Goal: Obtain resource: Obtain resource

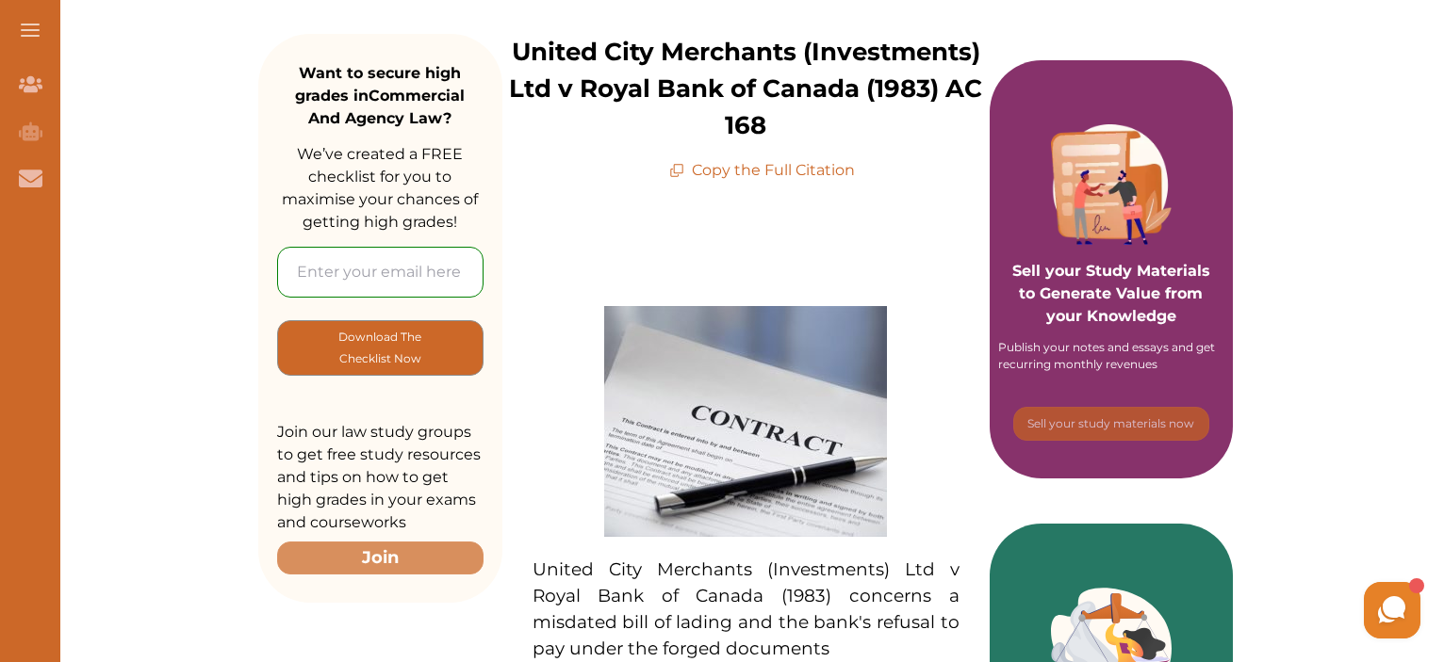
scroll to position [188, 0]
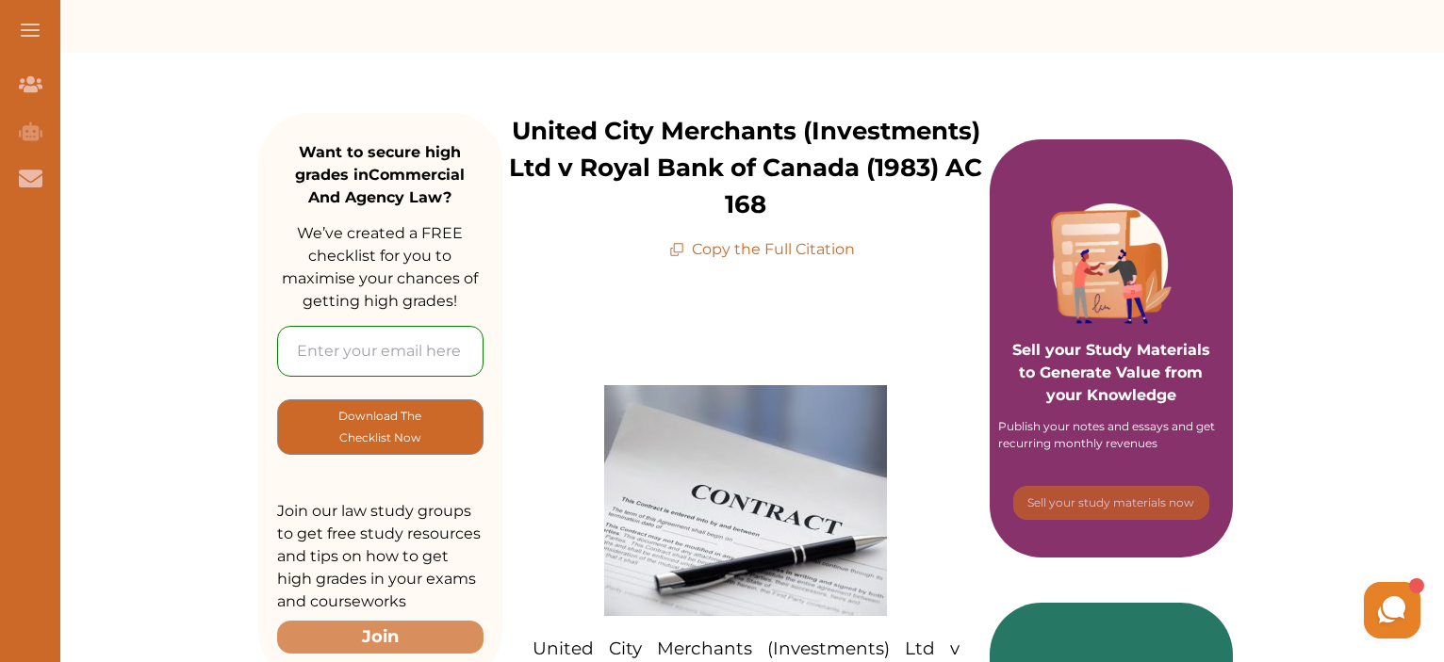
click at [818, 255] on p "Copy the Full Citation" at bounding box center [762, 249] width 186 height 23
click at [822, 251] on p "Copy the Full Citation" at bounding box center [762, 249] width 186 height 23
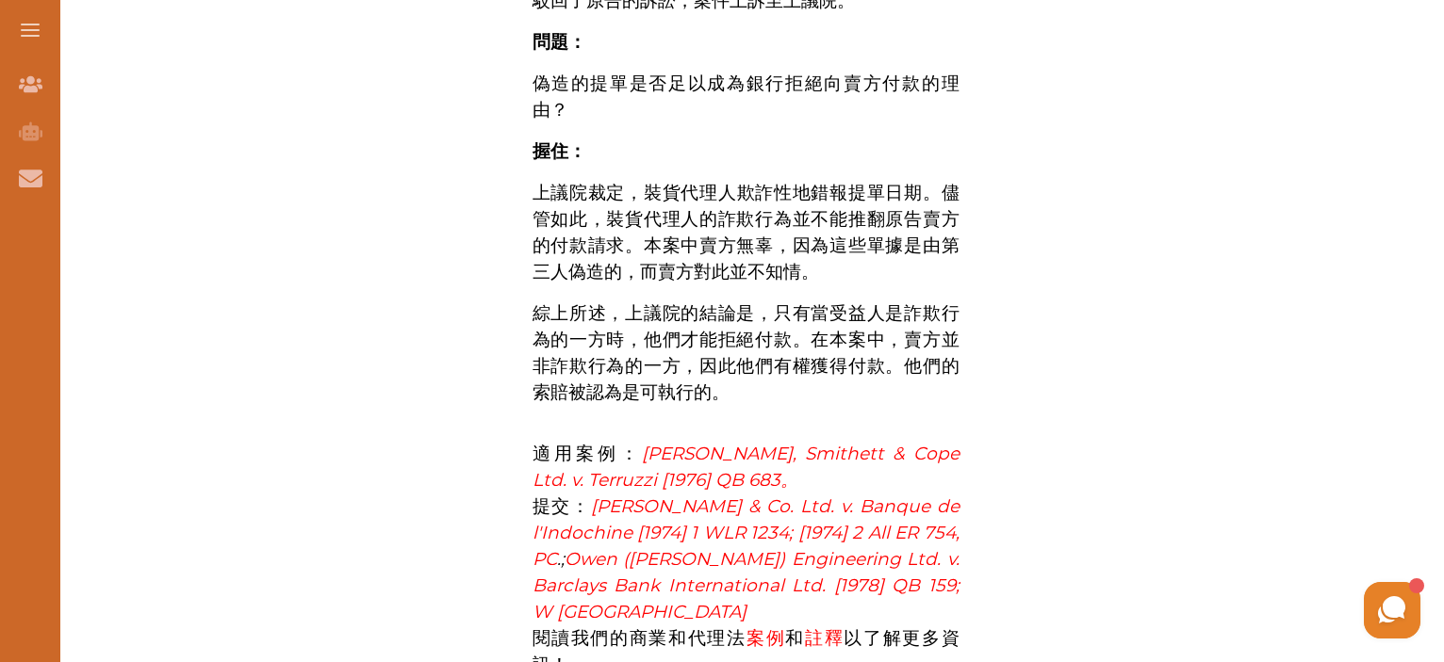
scroll to position [1297, 0]
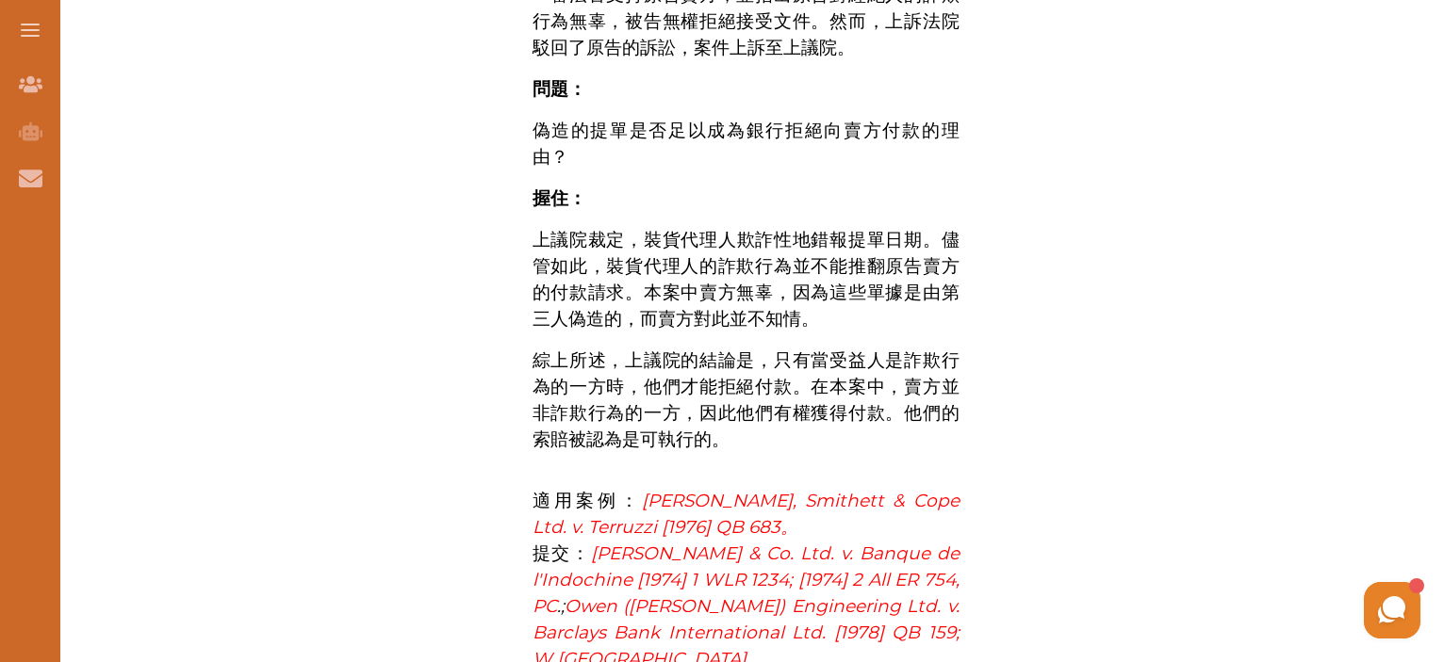
drag, startPoint x: 801, startPoint y: 416, endPoint x: 610, endPoint y: 249, distance: 253.8
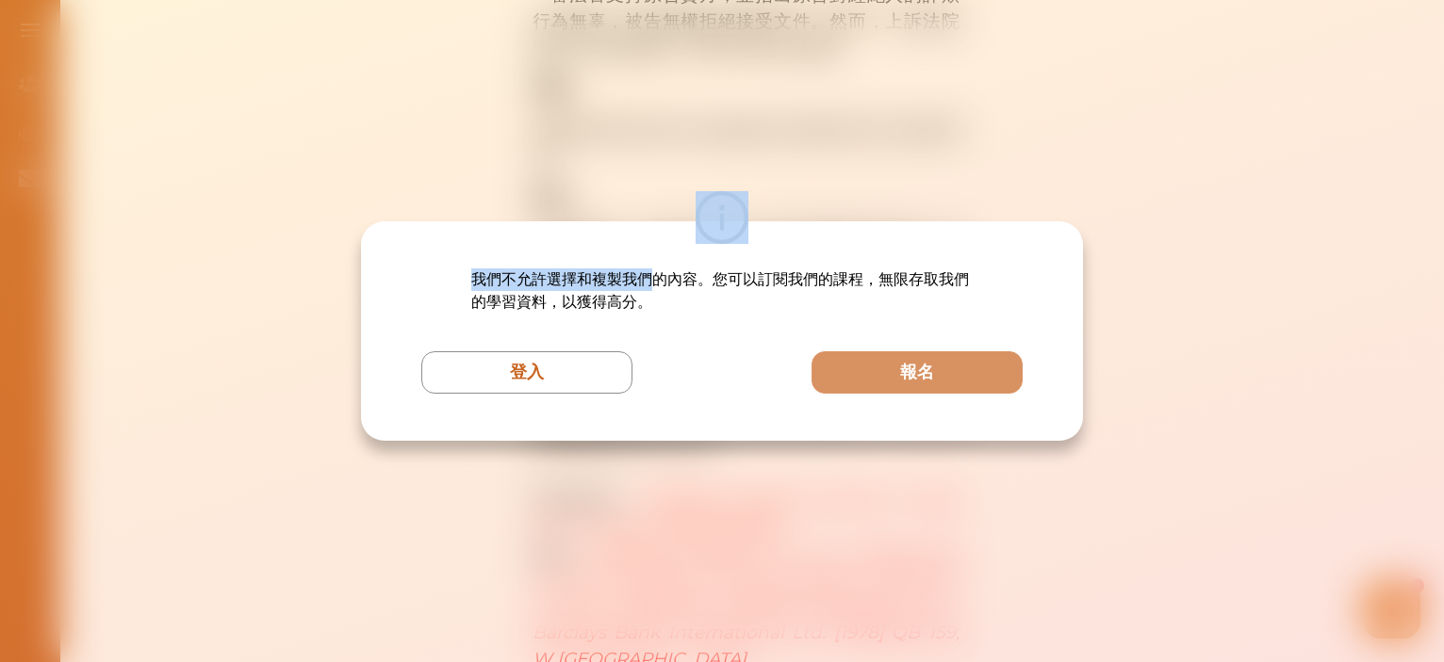
drag, startPoint x: 649, startPoint y: 229, endPoint x: 645, endPoint y: 245, distance: 16.7
click at [645, 245] on div "我們不允許選擇和複製我們的內容。您可以訂閱我們的課程，無限存取我們的學習資料，以獲得高分。 登入 報名" at bounding box center [722, 331] width 722 height 220
drag, startPoint x: 758, startPoint y: 471, endPoint x: 755, endPoint y: 482, distance: 11.7
click at [755, 482] on div "我們不允許選擇和複製我們的內容。您可以訂閱我們的課程，無限存取我們的學習資料，以獲得高分。 登入 報名" at bounding box center [722, 331] width 1444 height 662
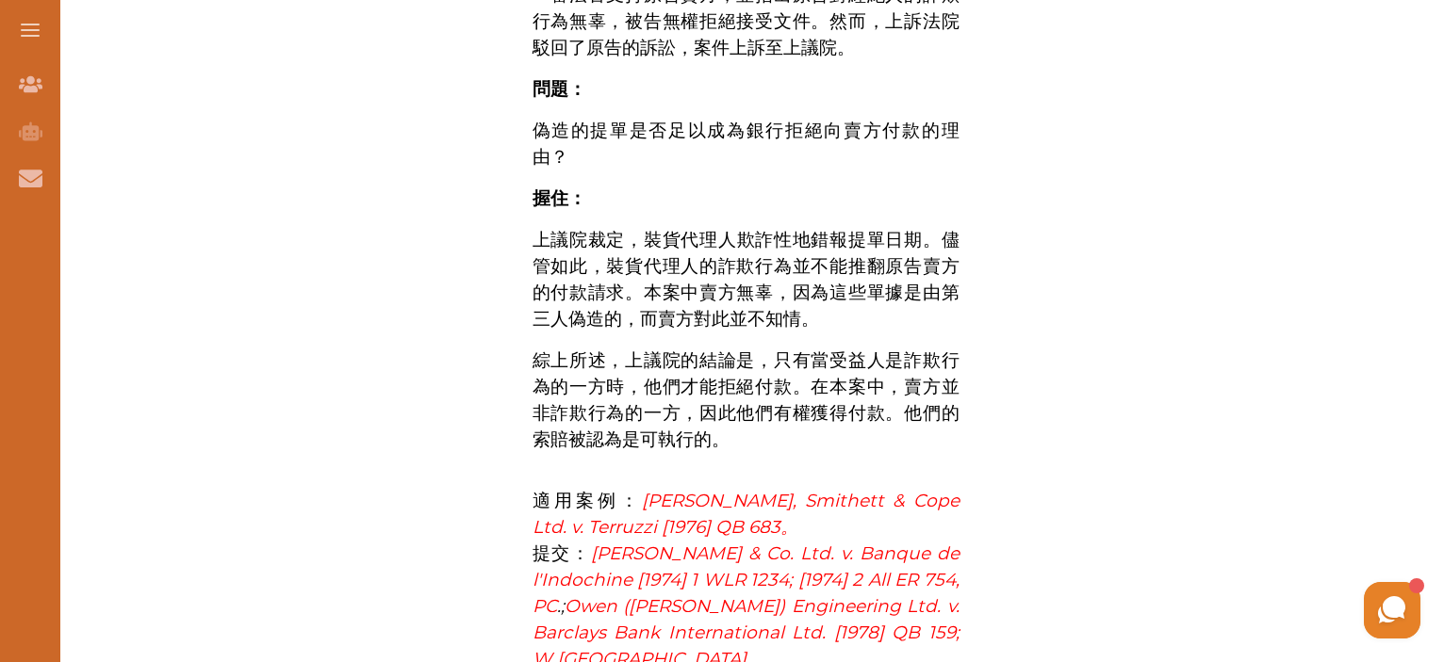
drag, startPoint x: 595, startPoint y: 276, endPoint x: 754, endPoint y: 348, distance: 174.6
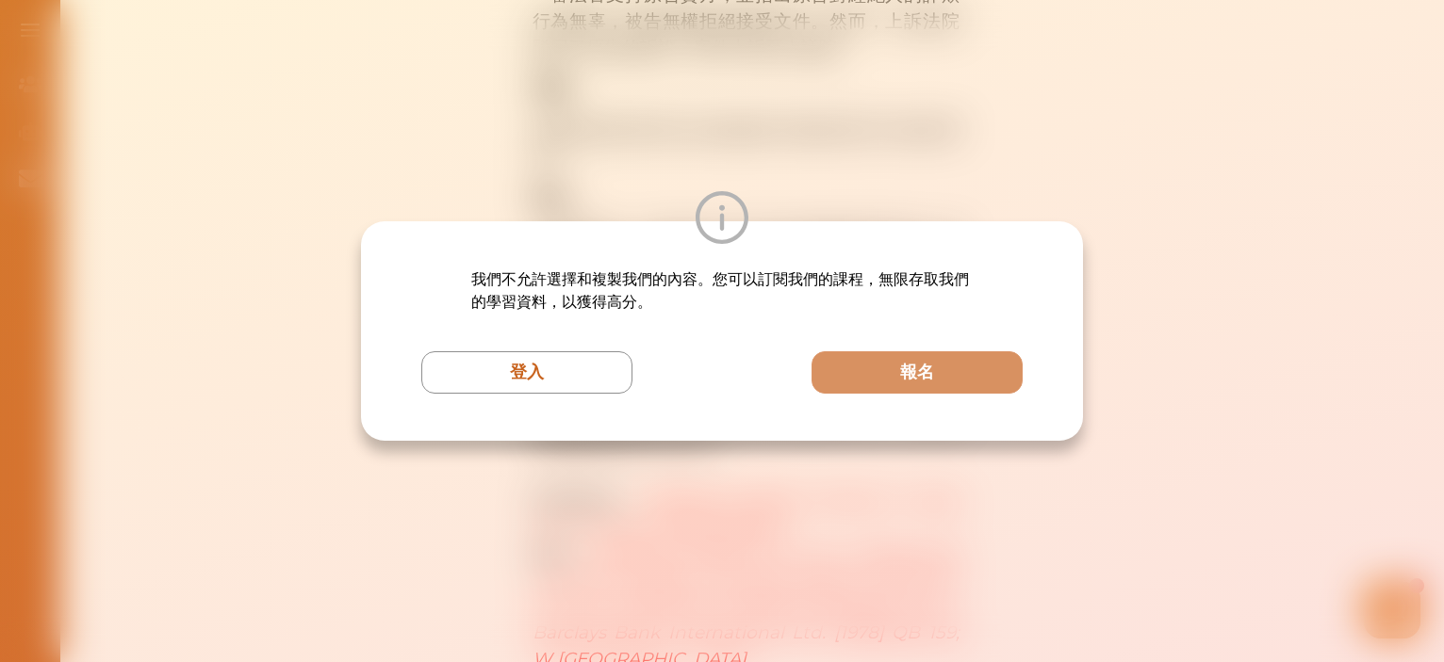
click at [797, 472] on div "我們不允許選擇和複製我們的內容。您可以訂閱我們的課程，無限存取我們的學習資料，以獲得高分。 登入 報名" at bounding box center [722, 331] width 1444 height 662
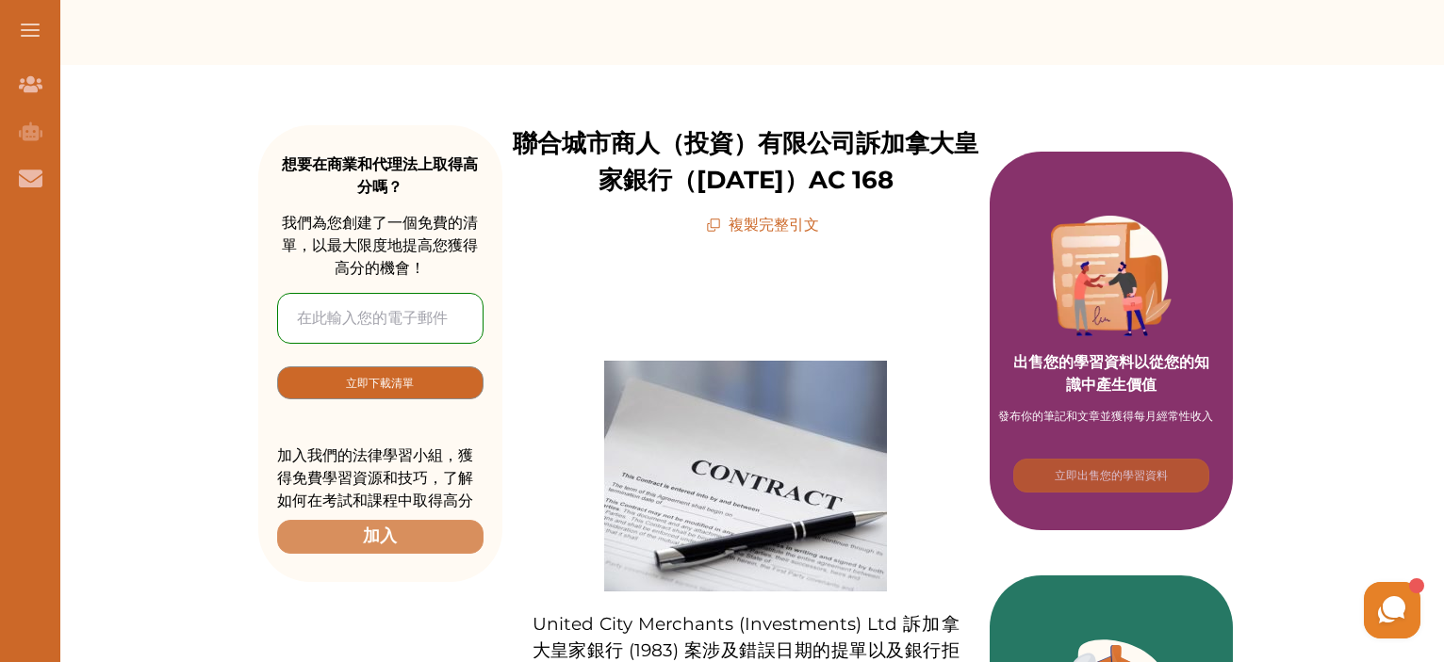
scroll to position [166, 0]
